Goal: Information Seeking & Learning: Learn about a topic

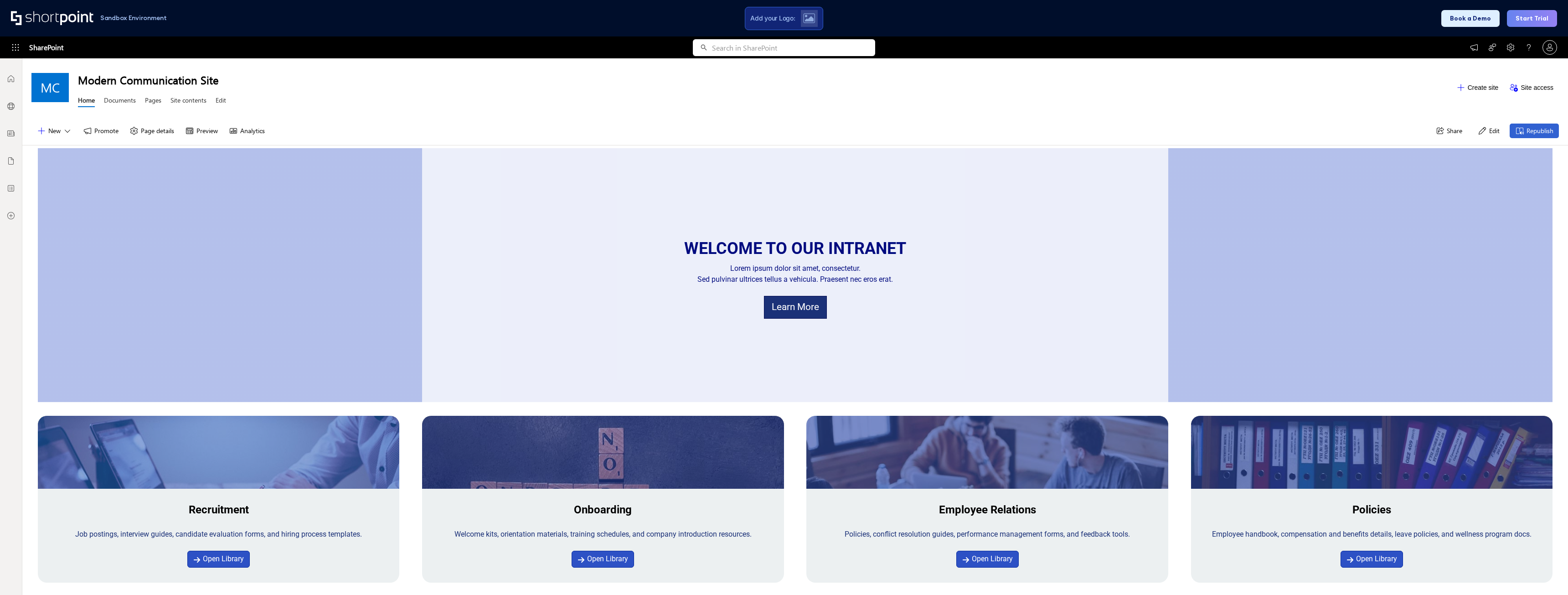
scroll to position [7, 7]
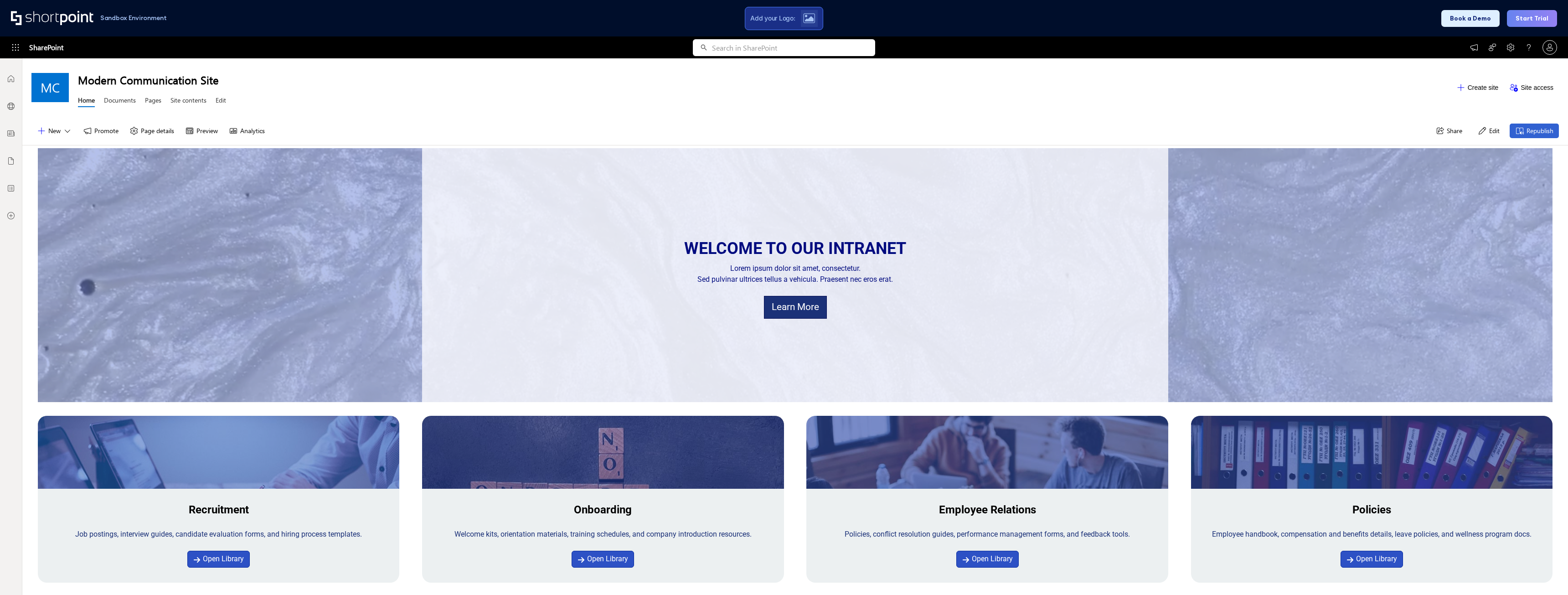
click at [806, 12] on div at bounding box center [809, 18] width 17 height 17
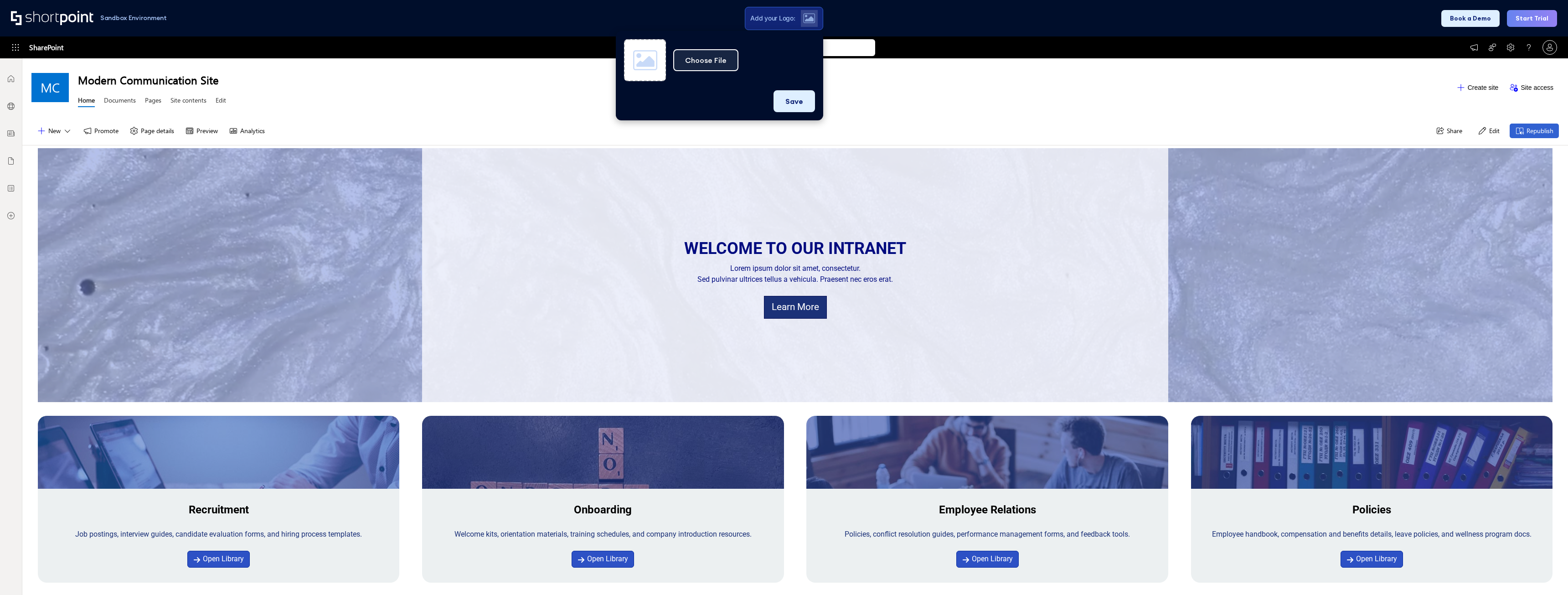
click at [693, 60] on button "Choose File" at bounding box center [705, 60] width 65 height 22
type input "C:\fakepath\__sitelogo__URBIX Logo 800x800 transparent background.png"
click at [795, 96] on button "Save" at bounding box center [794, 100] width 42 height 22
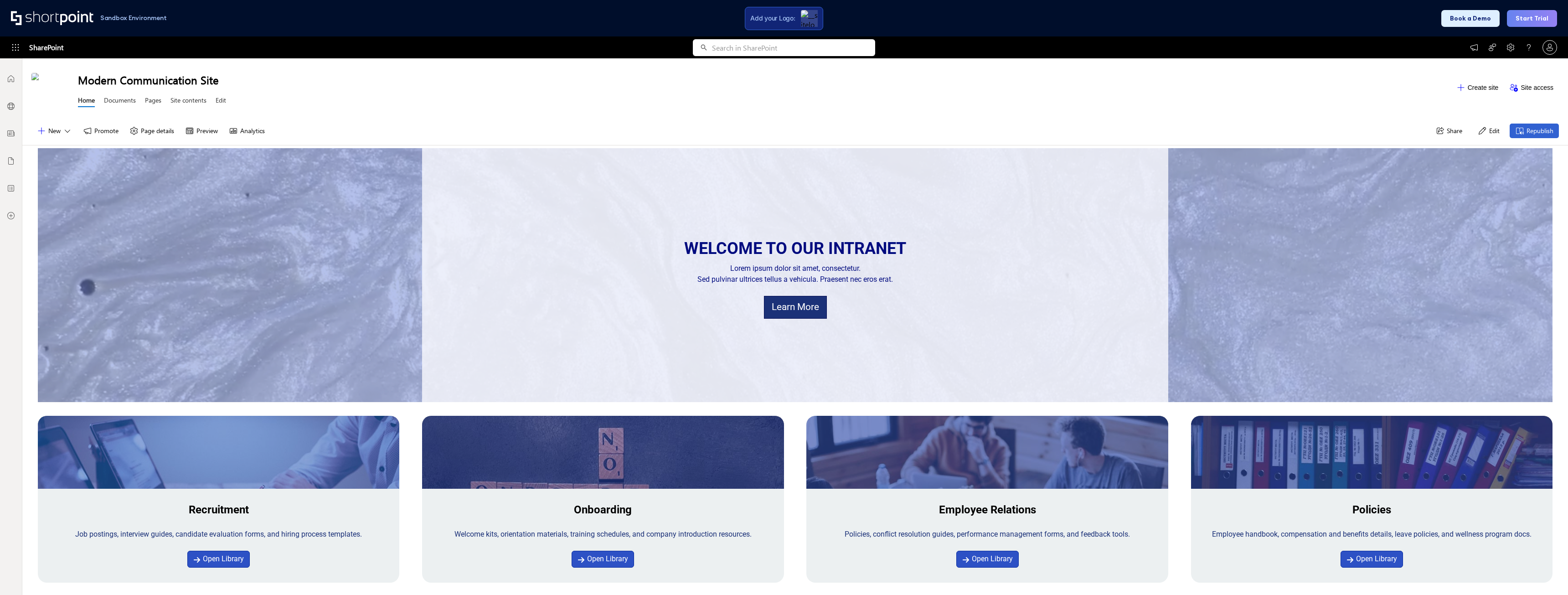
click at [575, 81] on h1 "Modern Communication Site" at bounding box center [763, 80] width 1372 height 15
click at [805, 108] on div "Modern Communication Site Home Documents Pages Site contents Edit" at bounding box center [763, 87] width 1372 height 45
click at [769, 225] on div "WELCOME TO OUR INTRANET Lorem ipsum dolor sit amet, consectetur. Sed pulvinar u…" at bounding box center [795, 275] width 746 height 254
click at [171, 80] on h1 "Modern Communication Site" at bounding box center [763, 80] width 1372 height 15
click at [1544, 20] on button "Start Trial" at bounding box center [1531, 18] width 50 height 17
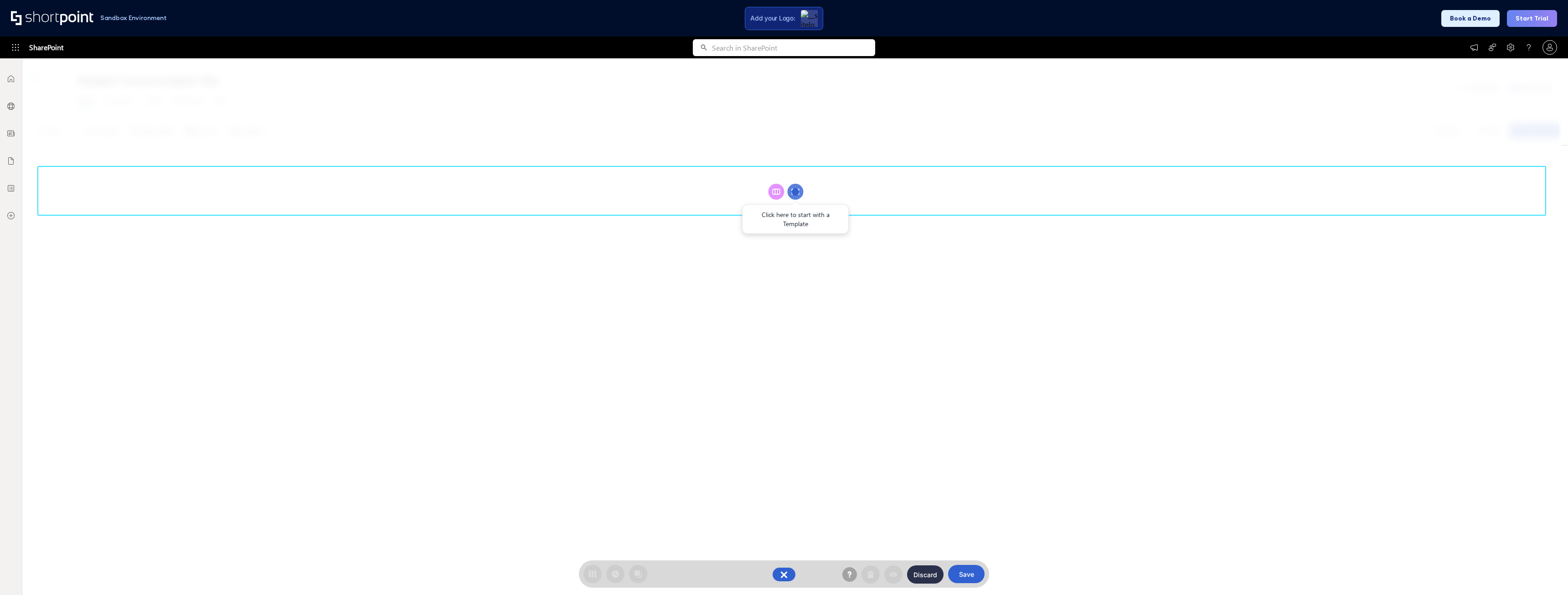
click at [809, 323] on div at bounding box center [791, 326] width 1538 height 537
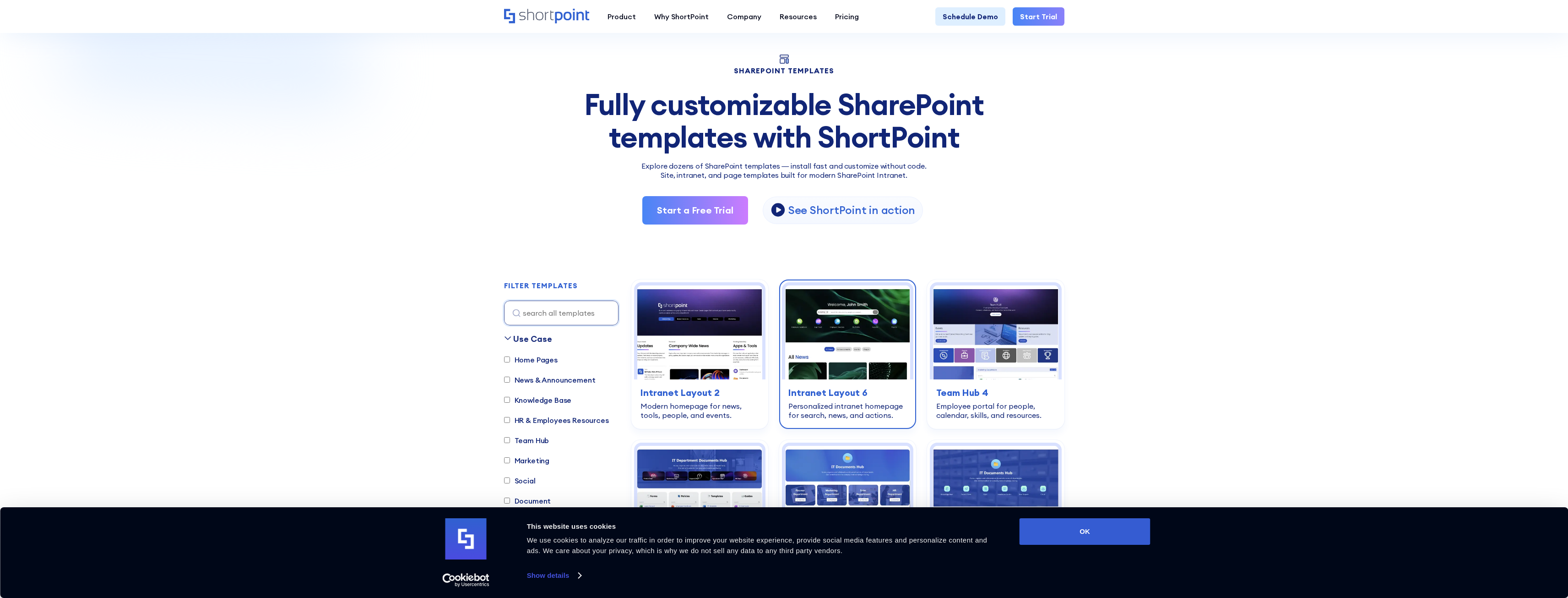
scroll to position [183, 0]
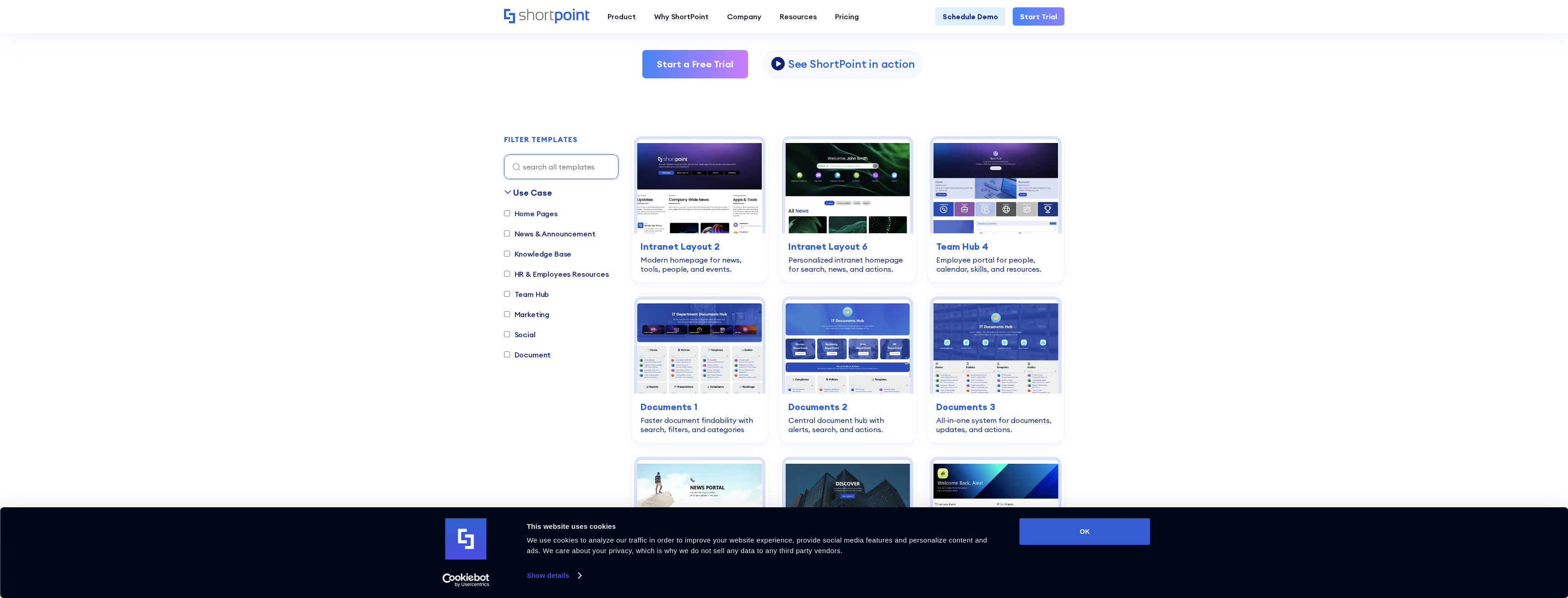
click at [505, 276] on input "HR & Employees Resources" at bounding box center [507, 274] width 6 height 6
checkbox input "true"
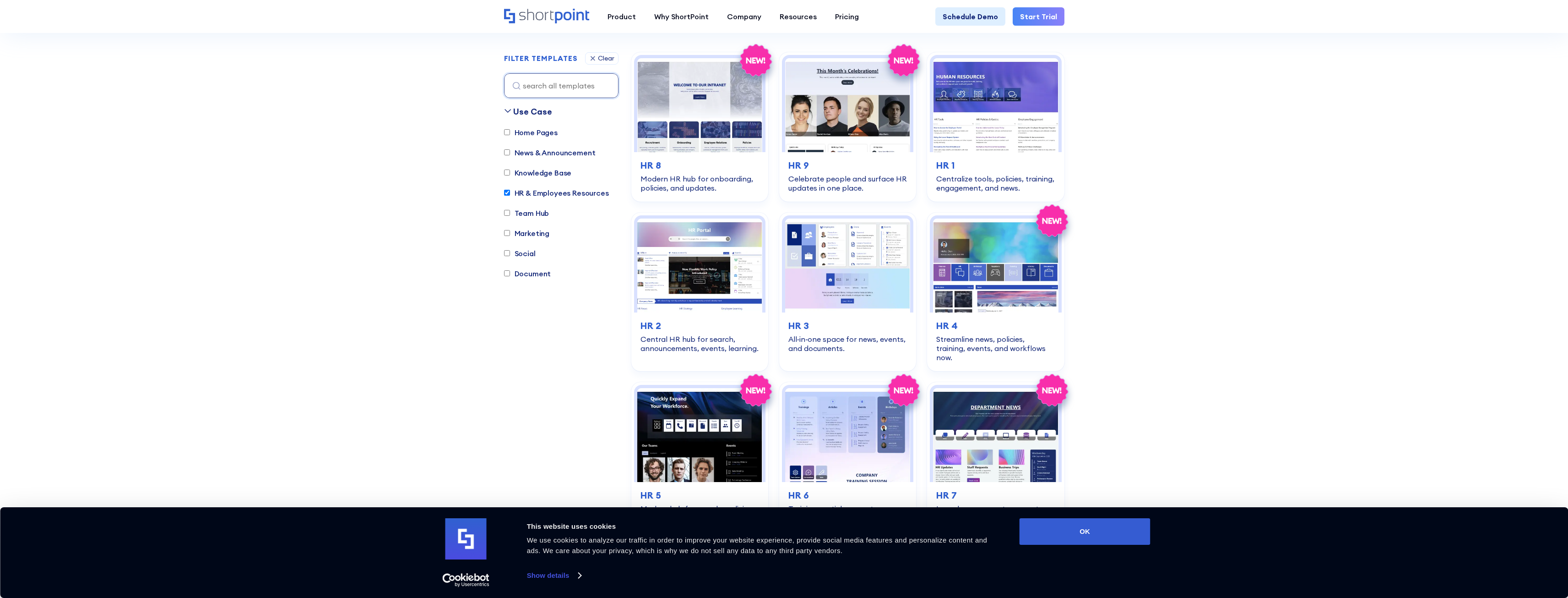
scroll to position [271, 0]
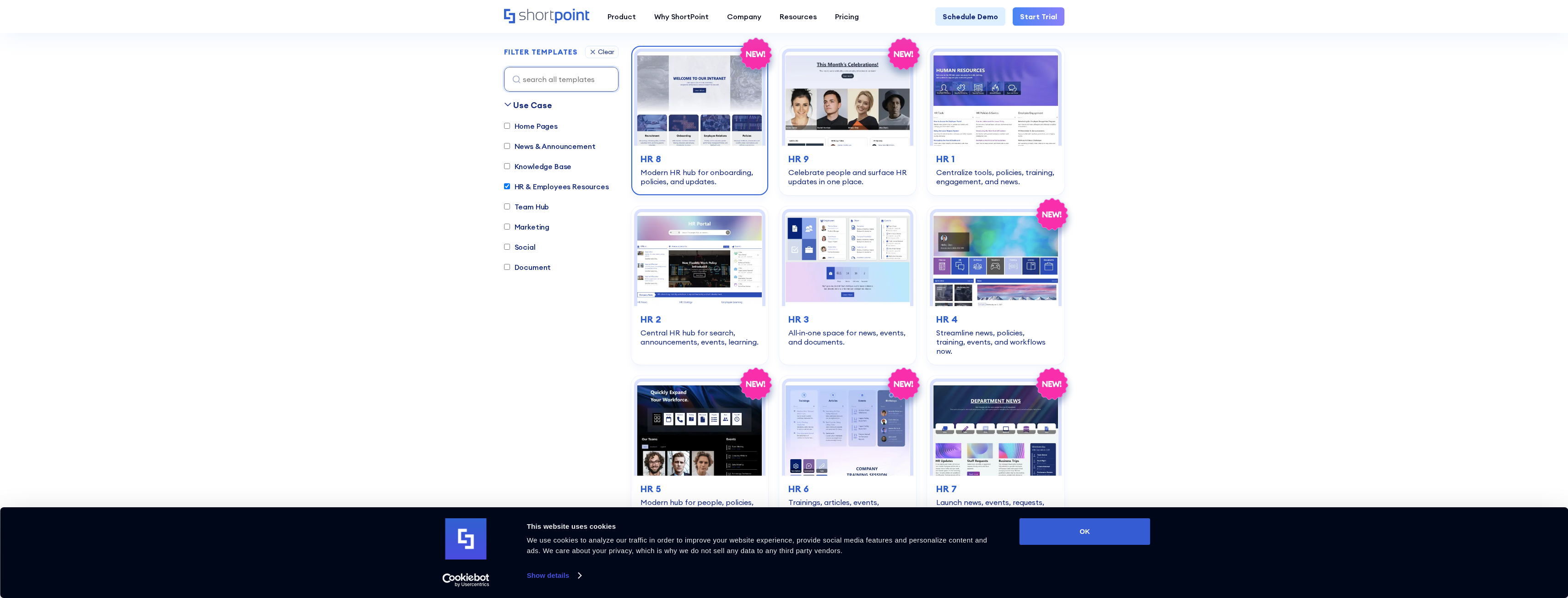
click at [734, 115] on img at bounding box center [700, 98] width 125 height 94
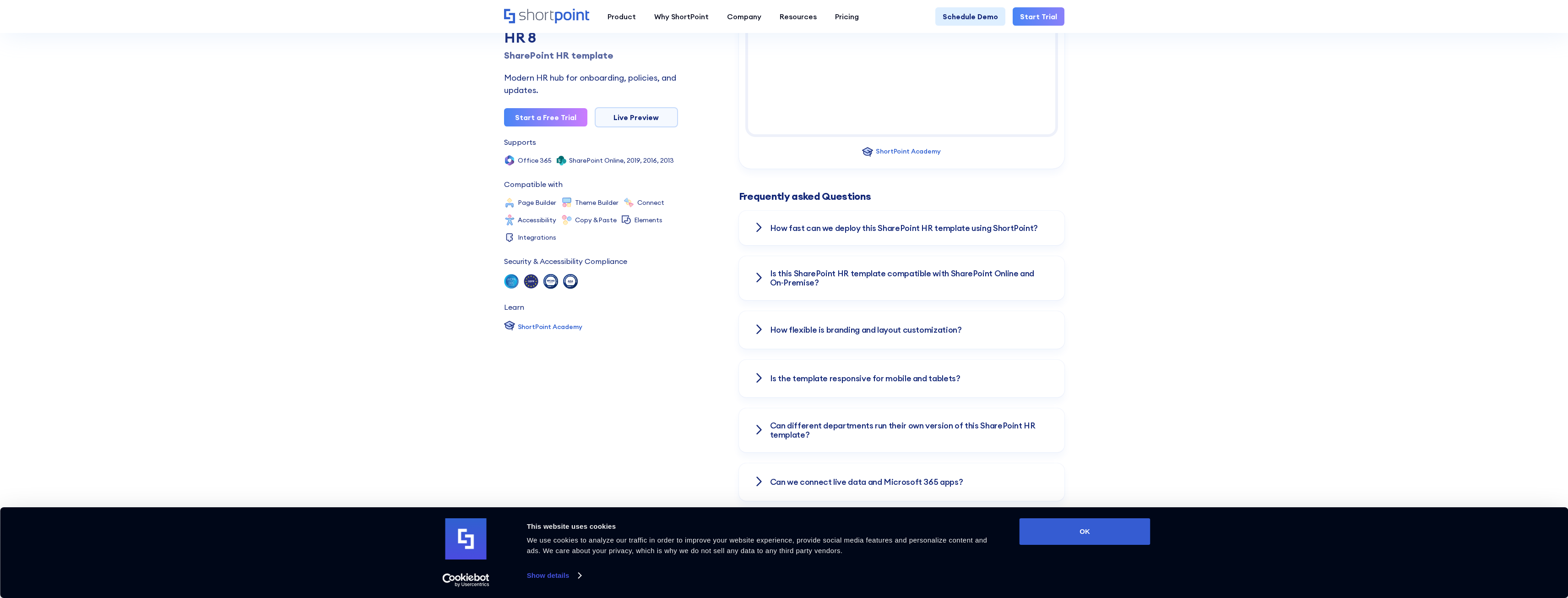
scroll to position [1237, 0]
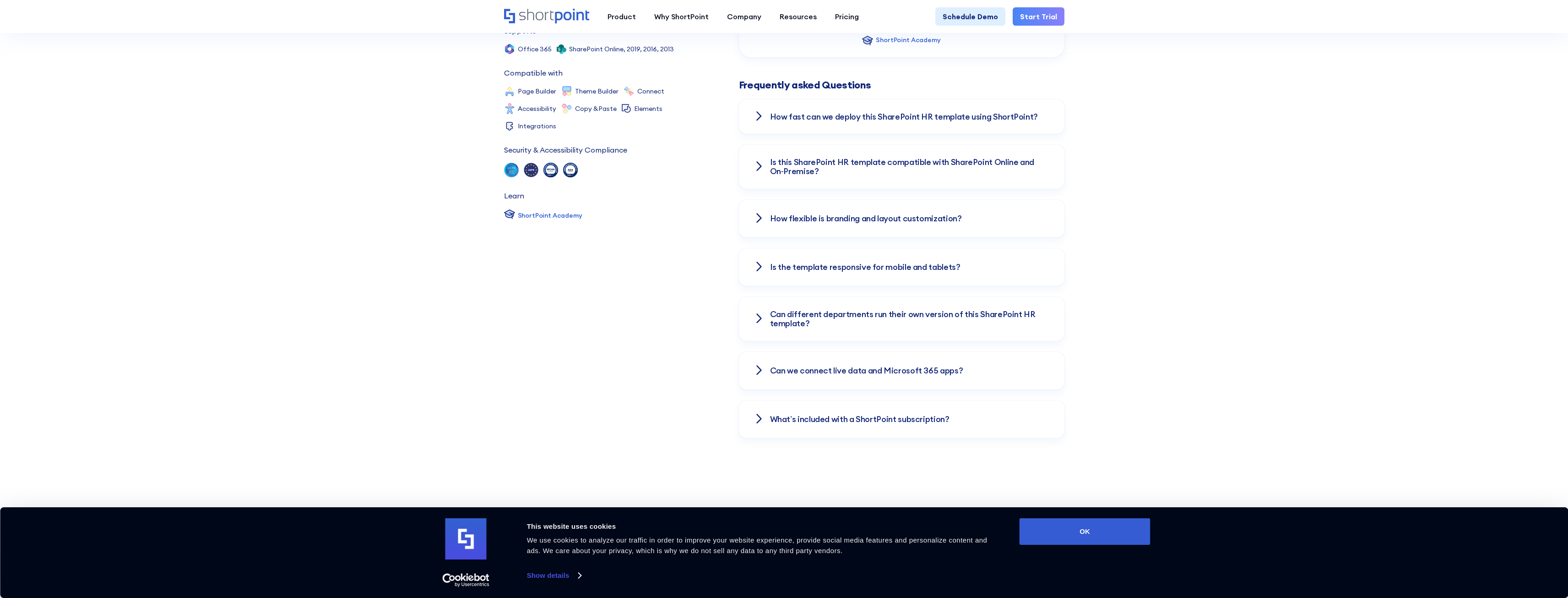
scroll to position [1191, 0]
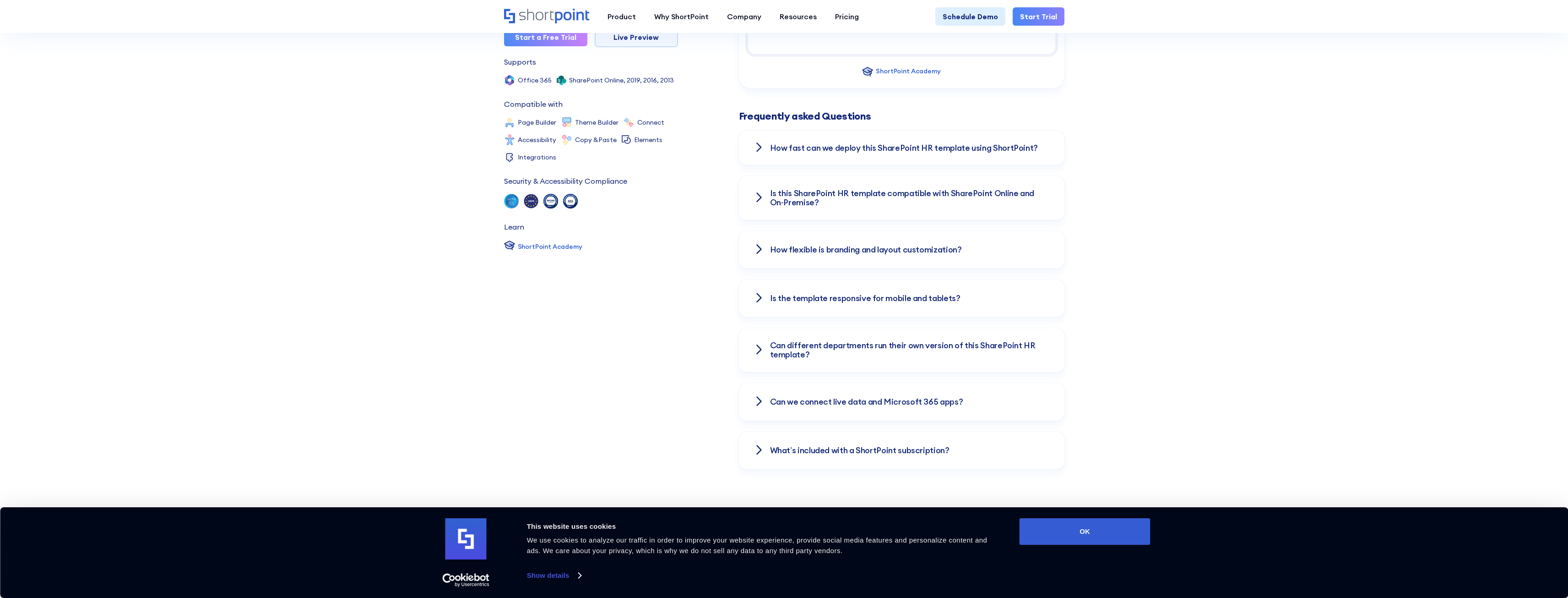
click at [998, 143] on h3 "How fast can we deploy this SharePoint HR template using ShortPoint?" at bounding box center [904, 148] width 268 height 9
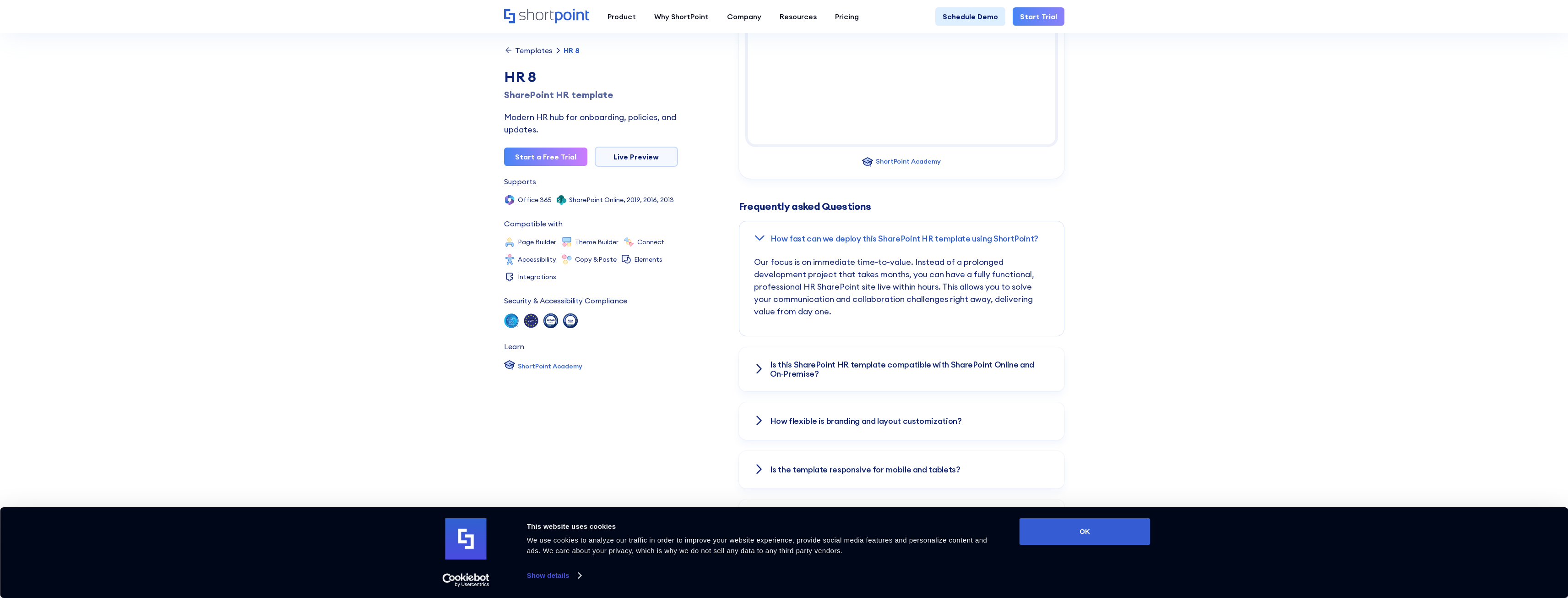
scroll to position [1100, 0]
